Goal: Transaction & Acquisition: Purchase product/service

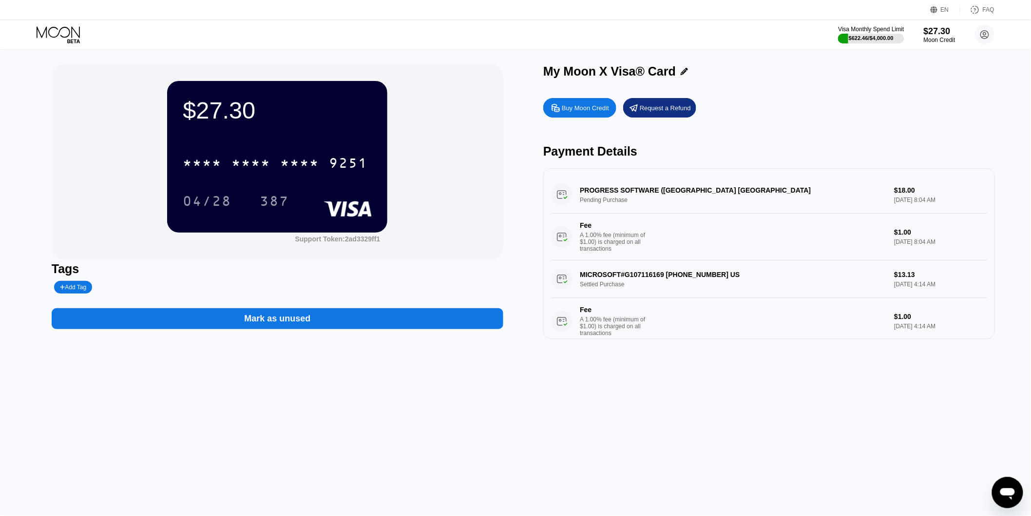
click at [301, 187] on div "* * * * * * * * * * * * 9251 04/28 387" at bounding box center [277, 172] width 189 height 58
click at [295, 174] on div "* * * * * * * * * * * * 9251" at bounding box center [275, 163] width 197 height 24
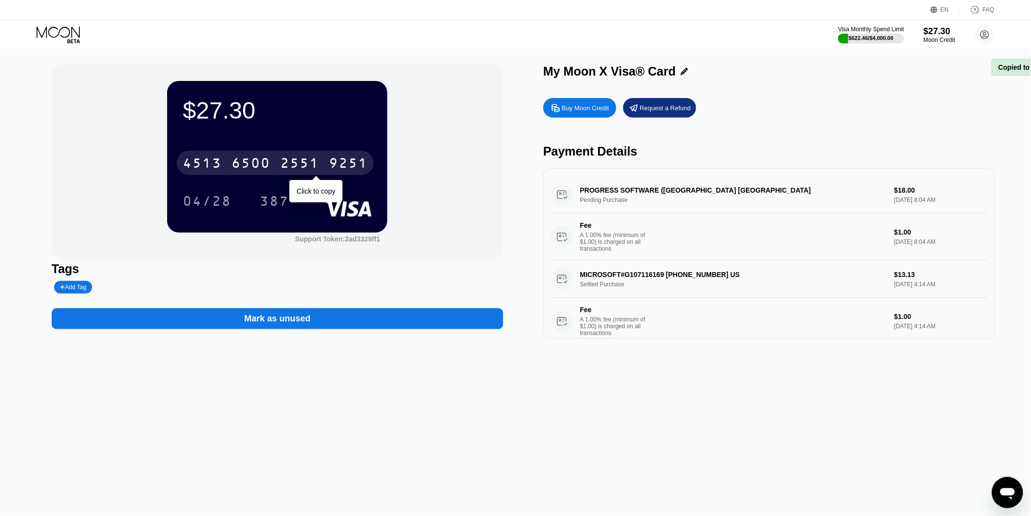
click at [297, 170] on div "2551" at bounding box center [299, 164] width 39 height 16
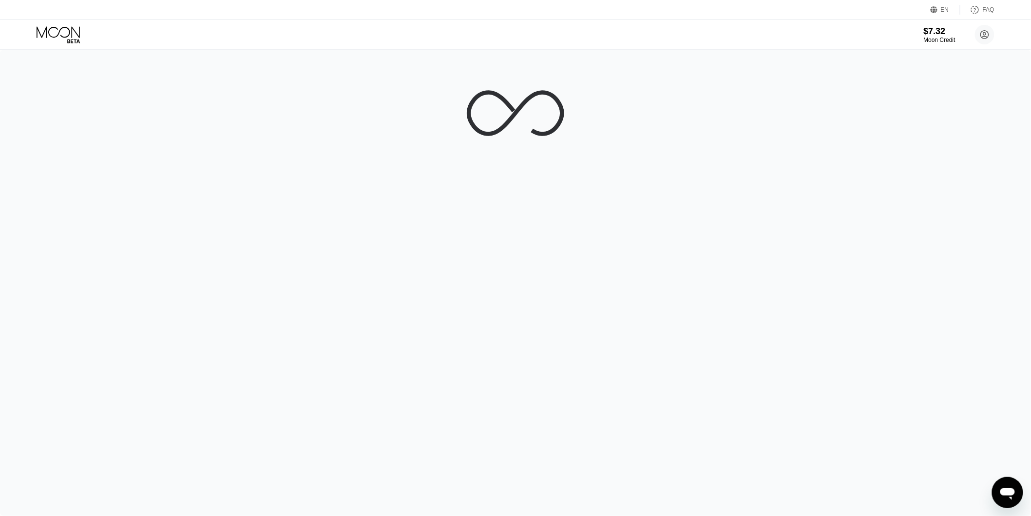
click at [937, 28] on div "$7.32" at bounding box center [940, 31] width 32 height 10
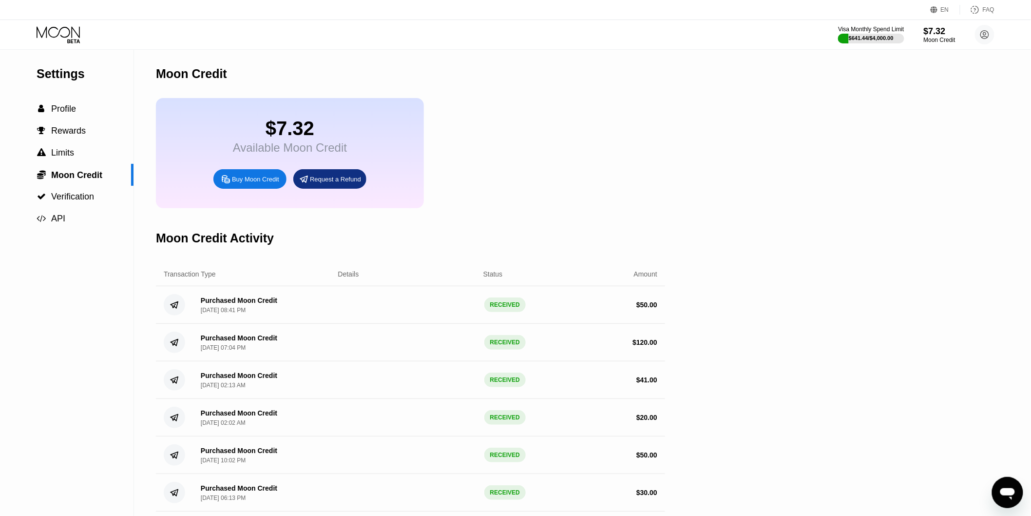
click at [251, 183] on div "Buy Moon Credit" at bounding box center [255, 179] width 47 height 8
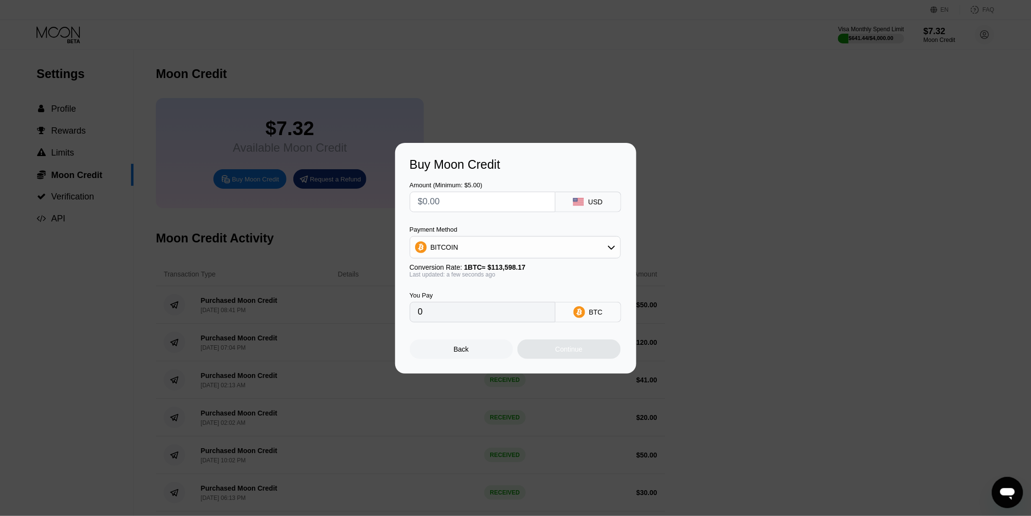
click at [493, 197] on input "text" at bounding box center [482, 201] width 129 height 19
type input "$2"
type input "0.00001761"
type input "$20"
type input "0.00017606"
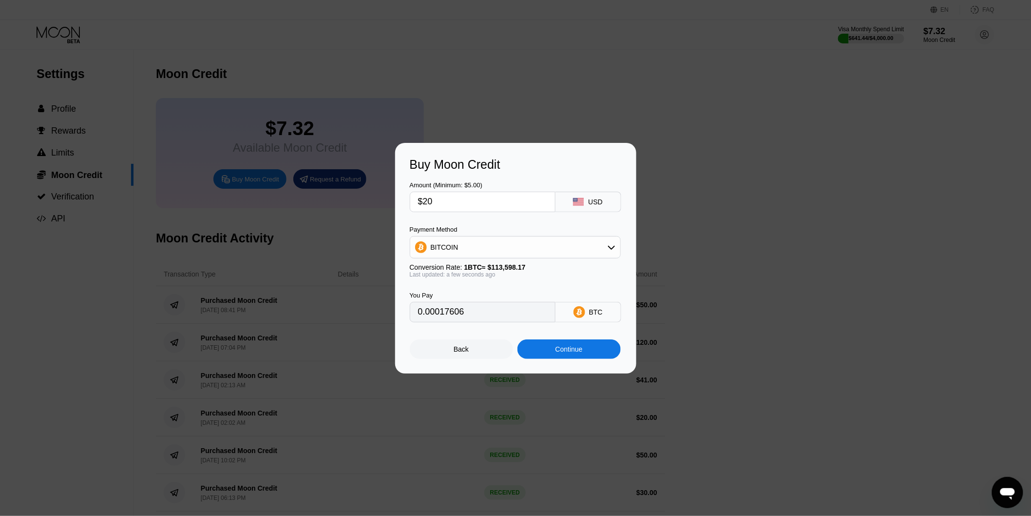
type input "$20"
click at [467, 249] on div "BITCOIN" at bounding box center [515, 246] width 210 height 19
click at [481, 286] on div "USDT on TRON" at bounding box center [515, 295] width 205 height 19
type input "20.20"
click at [555, 348] on div "Continue" at bounding box center [569, 348] width 103 height 19
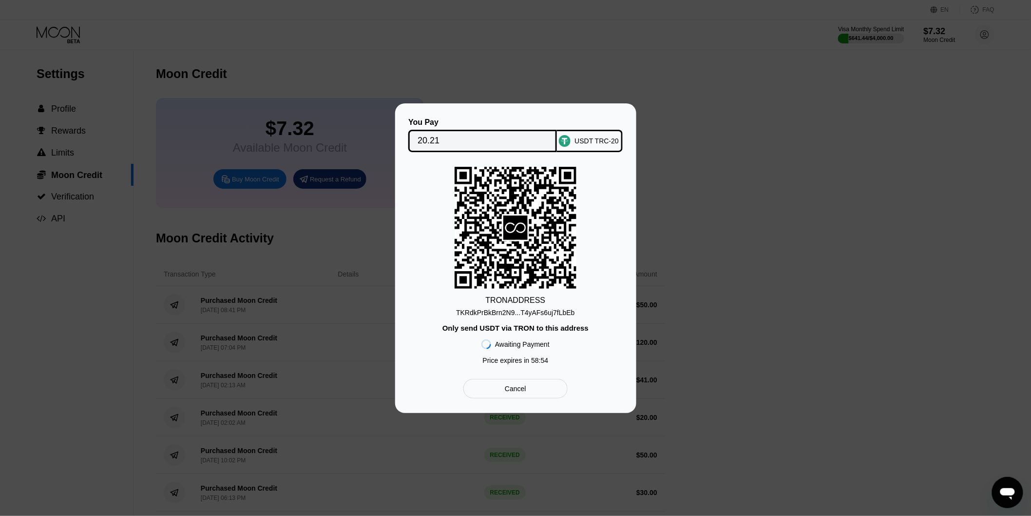
drag, startPoint x: 521, startPoint y: 319, endPoint x: 520, endPoint y: 309, distance: 9.8
click at [521, 319] on div "TRON ADDRESS TKRdkPrBkBrn2N9...T4yAFs6uj7fLbEb Only send USDT via TRON to this …" at bounding box center [516, 268] width 212 height 202
click at [520, 309] on div "TKRdkPrBkBrn2N9...T4yAFs6uj7fLbEb" at bounding box center [515, 313] width 119 height 8
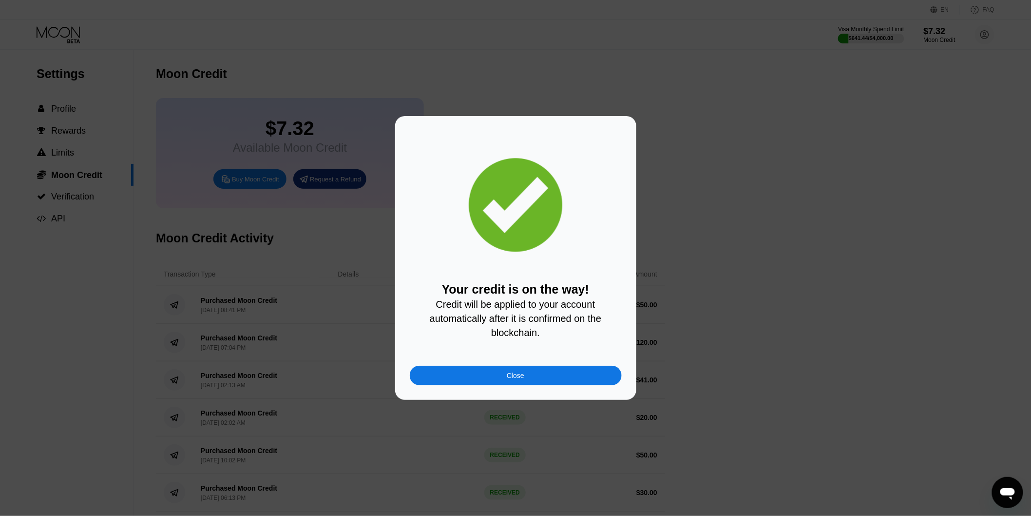
click at [528, 407] on div at bounding box center [520, 258] width 1040 height 516
click at [520, 390] on div "Your credit is on the way! Credit will be applied to your account automatically…" at bounding box center [515, 258] width 241 height 284
click at [507, 367] on div "Your credit is on the way! Credit will be applied to your account automatically…" at bounding box center [516, 258] width 212 height 254
click at [525, 369] on div "Close" at bounding box center [516, 375] width 212 height 19
click at [527, 371] on div "Your credit is on the way! Credit will be applied to your account automatically…" at bounding box center [515, 258] width 241 height 284
